Goal: Information Seeking & Learning: Understand process/instructions

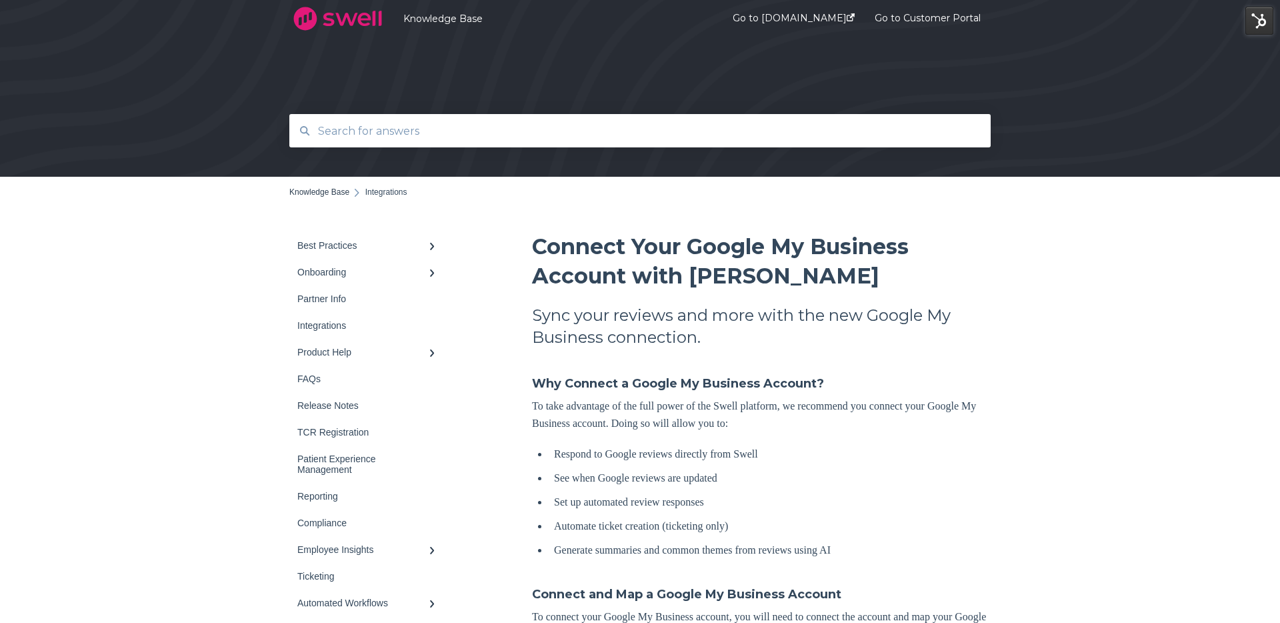
click at [557, 130] on input "text" at bounding box center [640, 131] width 661 height 29
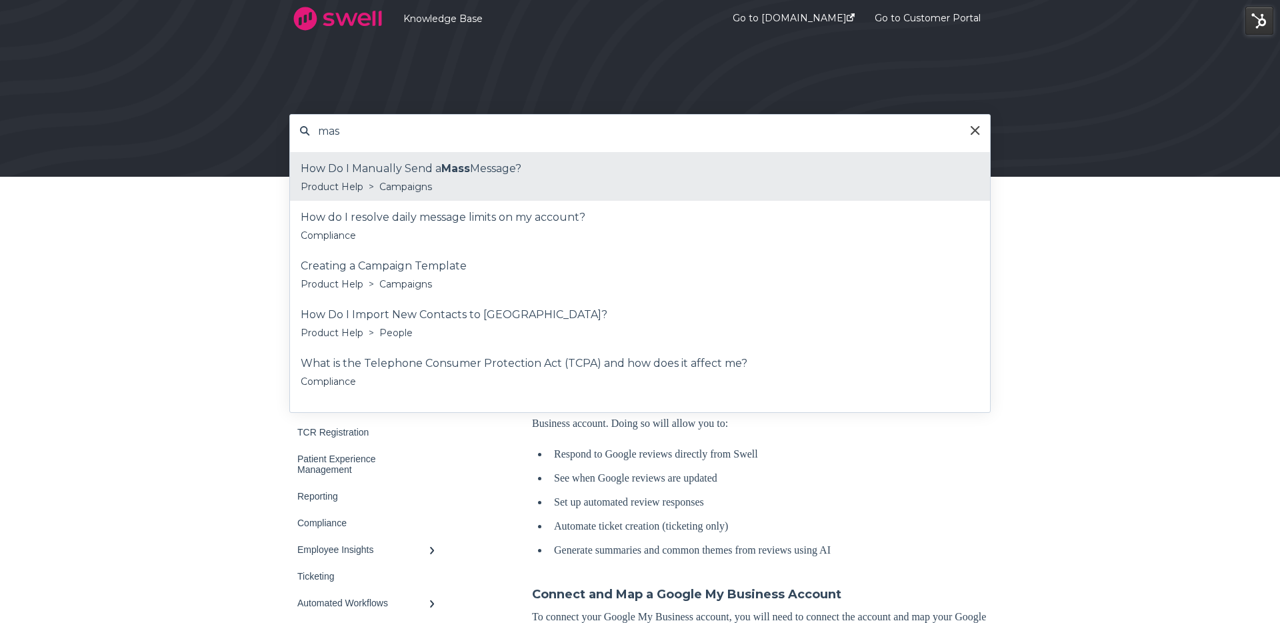
type input "mas"
click at [562, 171] on div "How Do I Manually Send a Mass Message?" at bounding box center [640, 169] width 679 height 20
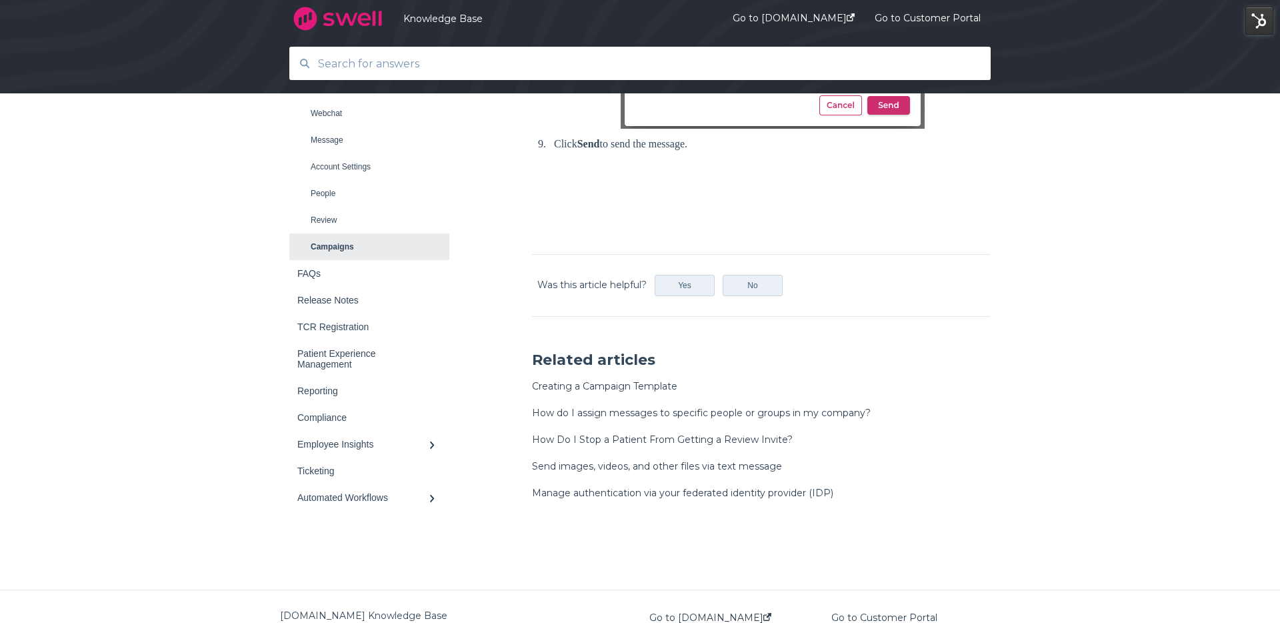
scroll to position [1312, 0]
